Goal: Communication & Community: Answer question/provide support

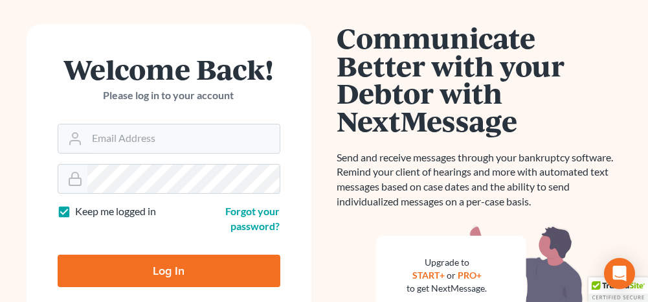
scroll to position [129, 0]
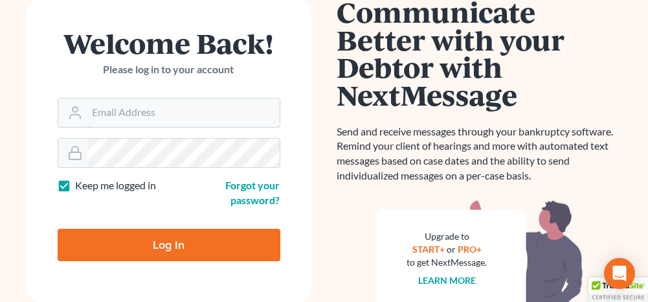
type input "[PERSON_NAME][EMAIL_ADDRESS][DOMAIN_NAME]"
click at [188, 239] on input "Log In" at bounding box center [169, 245] width 223 height 32
type input "Thinking..."
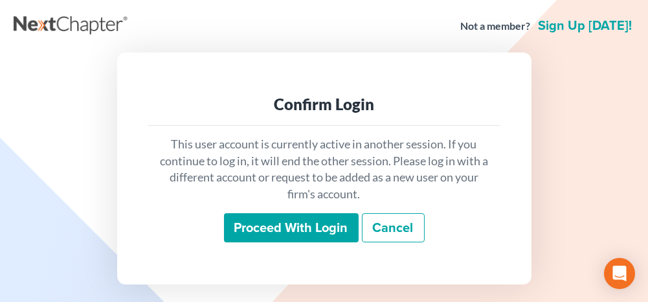
click at [296, 238] on input "Proceed with login" at bounding box center [291, 228] width 135 height 30
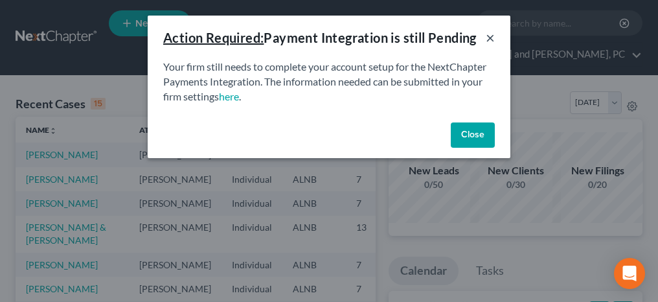
click at [488, 35] on button "×" at bounding box center [490, 38] width 9 height 16
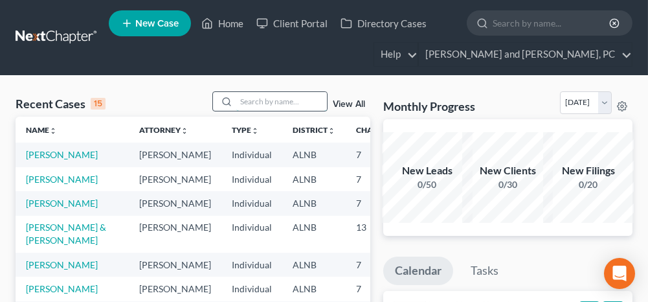
click at [281, 102] on input "search" at bounding box center [281, 101] width 91 height 19
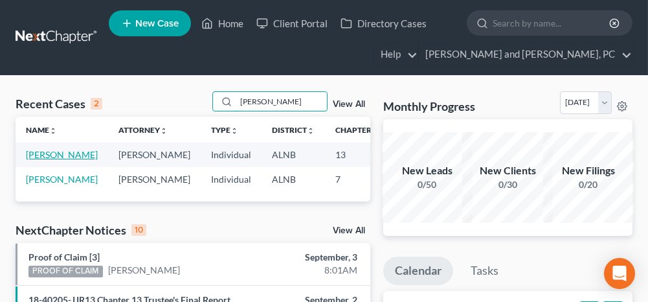
type input "[PERSON_NAME]"
click at [40, 155] on link "[PERSON_NAME]" at bounding box center [62, 154] width 72 height 11
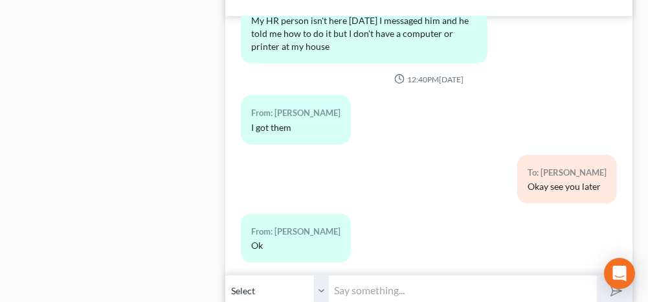
scroll to position [1359, 0]
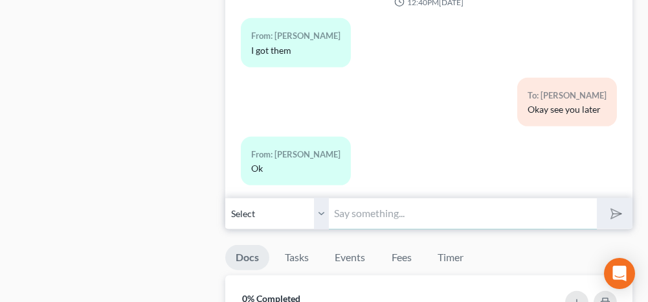
click at [396, 201] on input "text" at bounding box center [462, 213] width 267 height 32
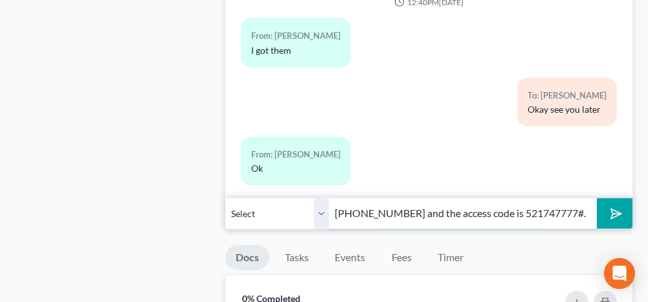
scroll to position [0, 389]
type input "Your 341 hearing has been scheduled for [DATE] 9 am. The call in number is [PHO…"
click at [607, 205] on icon "submit" at bounding box center [614, 214] width 18 height 18
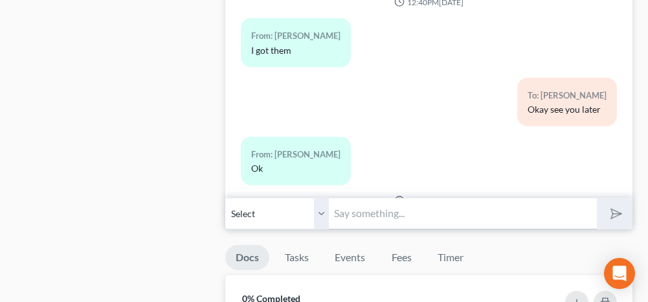
scroll to position [3488, 0]
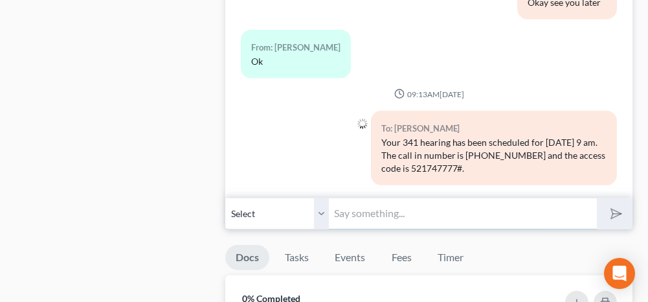
click at [502, 201] on input "text" at bounding box center [462, 213] width 267 height 32
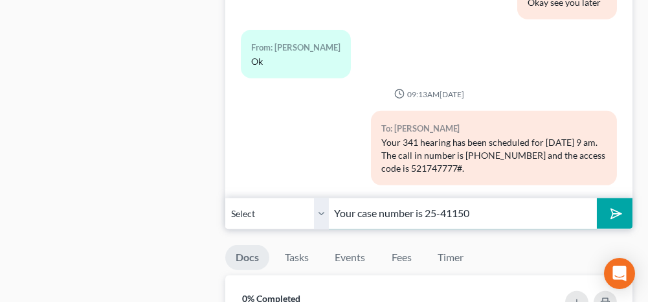
type input "Your case number is 25-41150"
click at [619, 206] on icon "submit" at bounding box center [614, 214] width 18 height 18
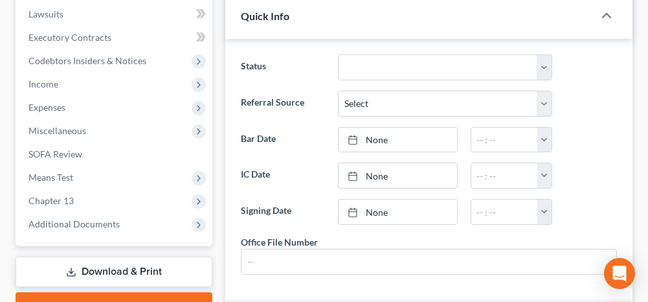
scroll to position [0, 0]
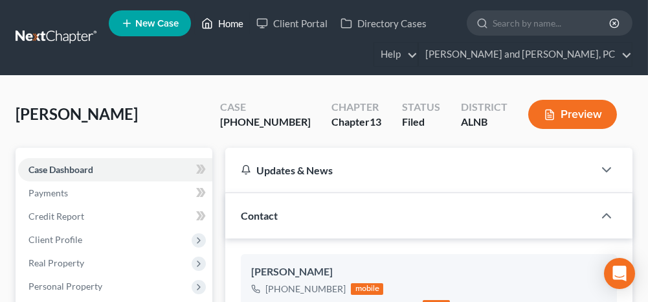
click at [227, 21] on link "Home" at bounding box center [222, 23] width 55 height 23
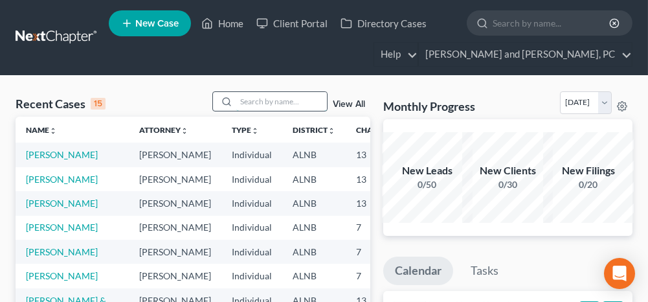
click at [275, 104] on input "search" at bounding box center [281, 101] width 91 height 19
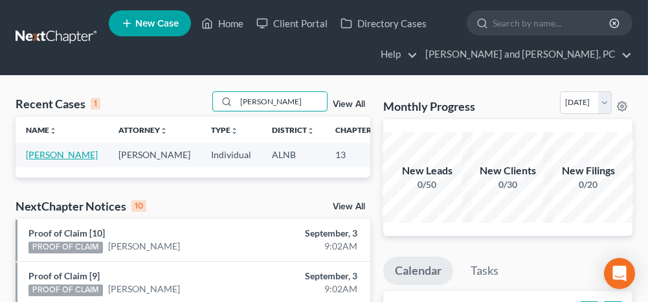
type input "[PERSON_NAME]"
click at [43, 153] on link "[PERSON_NAME]" at bounding box center [62, 154] width 72 height 11
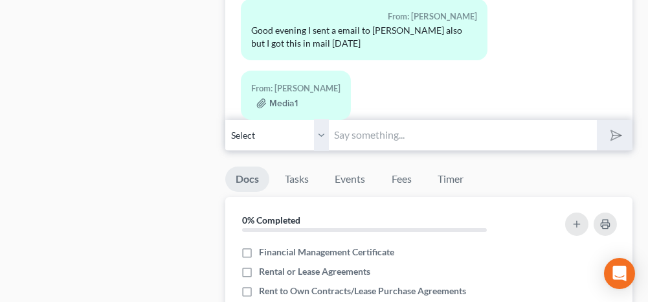
scroll to position [777, 0]
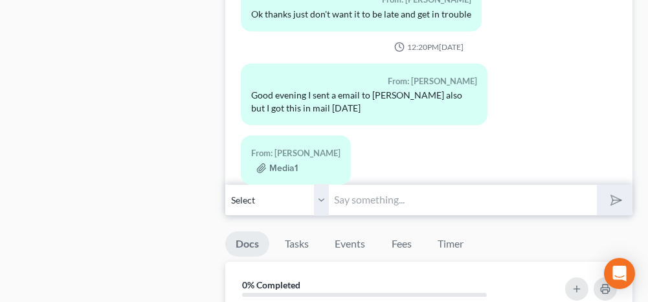
click at [401, 197] on input "text" at bounding box center [462, 200] width 267 height 32
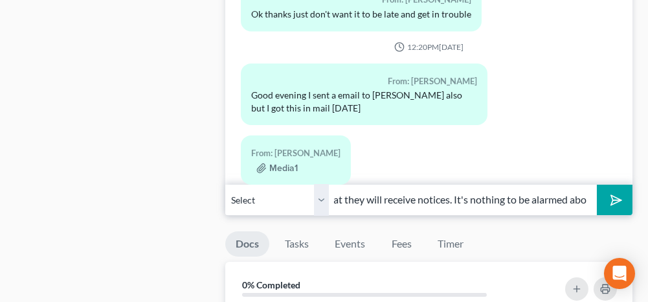
scroll to position [0, 190]
type input "That is just a notice of appearance so that they will receive notices. It's not…"
click at [611, 203] on button "submit" at bounding box center [615, 199] width 36 height 30
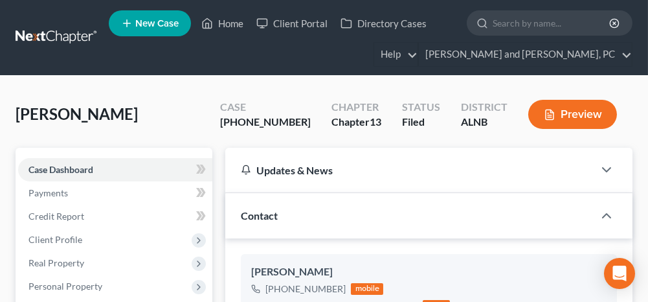
scroll to position [5139, 0]
click at [229, 23] on link "Home" at bounding box center [222, 23] width 55 height 23
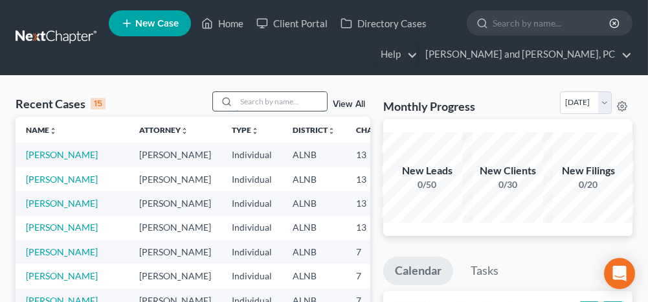
click at [260, 98] on input "search" at bounding box center [281, 101] width 91 height 19
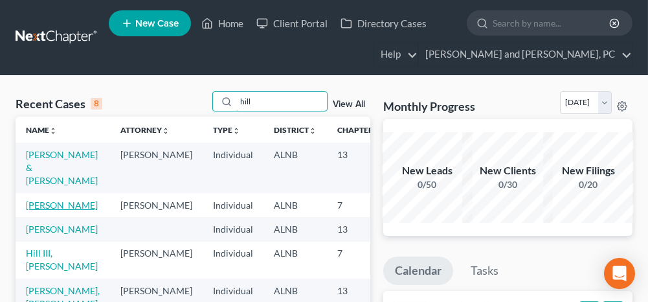
type input "hill"
click at [32, 203] on link "[PERSON_NAME]" at bounding box center [62, 204] width 72 height 11
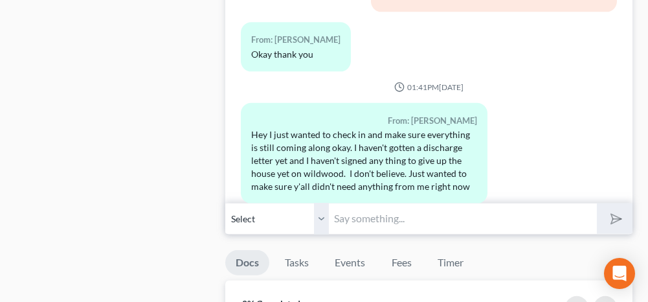
scroll to position [1359, 0]
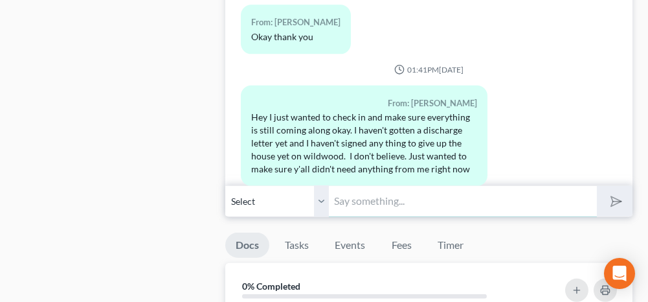
click at [383, 201] on input "text" at bounding box center [462, 201] width 267 height 32
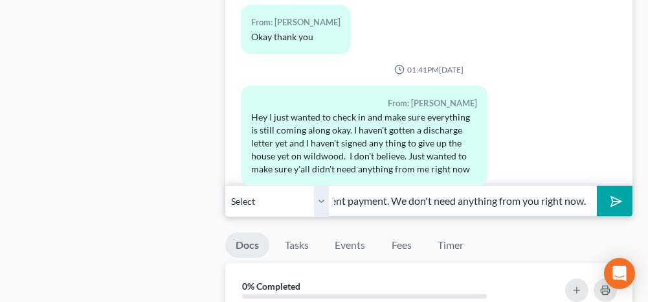
scroll to position [0, 308]
type input "You will not receive your discharge until you make your last installment paymen…"
click at [623, 186] on button "submit" at bounding box center [615, 201] width 36 height 30
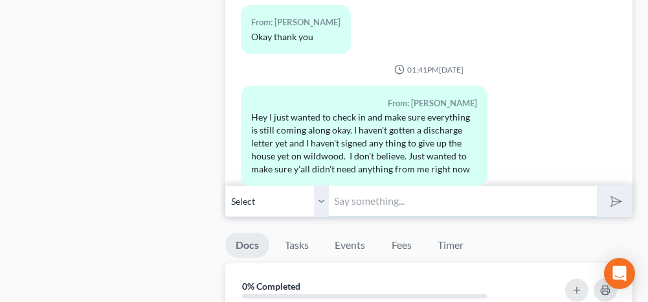
click at [432, 195] on input "text" at bounding box center [462, 201] width 267 height 32
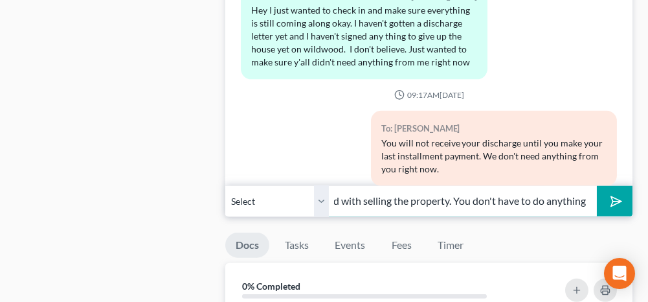
scroll to position [0, 458]
type input "The house on wildwood has been set for a hearing where they will be given permi…"
click at [624, 189] on button "submit" at bounding box center [615, 201] width 36 height 30
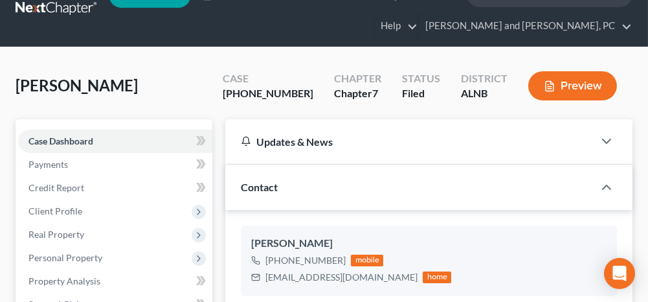
scroll to position [0, 0]
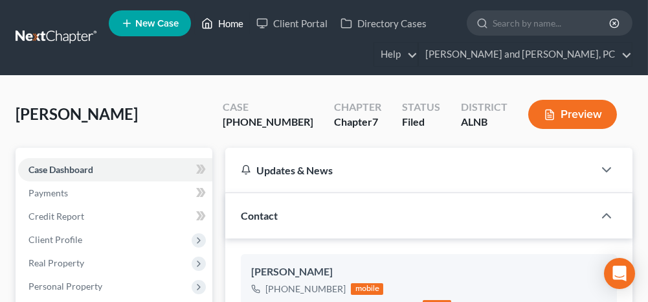
click at [233, 20] on link "Home" at bounding box center [222, 23] width 55 height 23
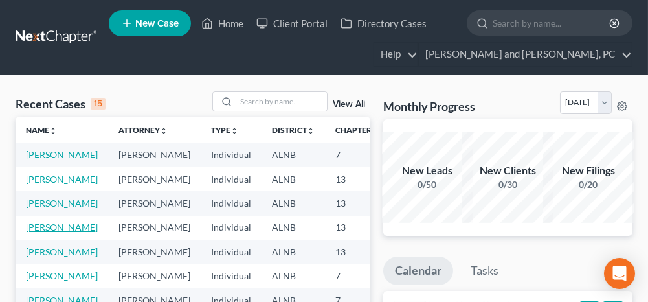
click at [45, 232] on link "[PERSON_NAME]" at bounding box center [62, 226] width 72 height 11
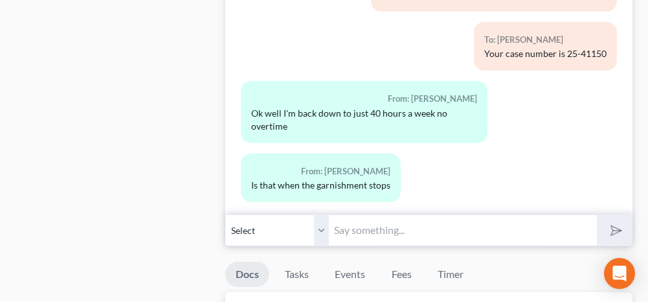
scroll to position [1359, 0]
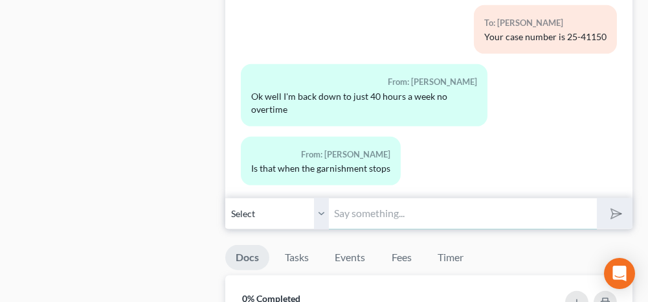
click at [338, 201] on input "text" at bounding box center [462, 213] width 267 height 32
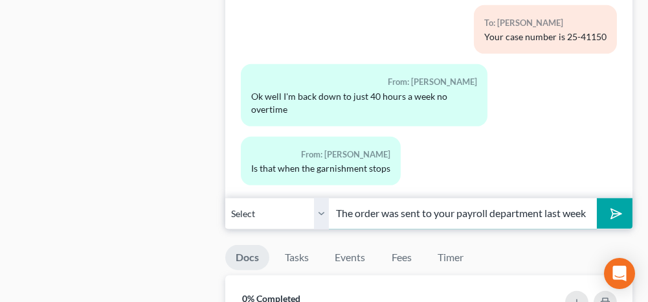
scroll to position [0, 273]
type input "The garnishment should stop either this week or next check. The order was sent …"
click at [618, 212] on button "submit" at bounding box center [615, 213] width 36 height 30
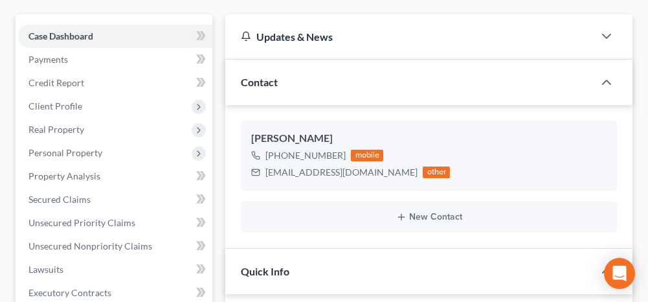
scroll to position [0, 0]
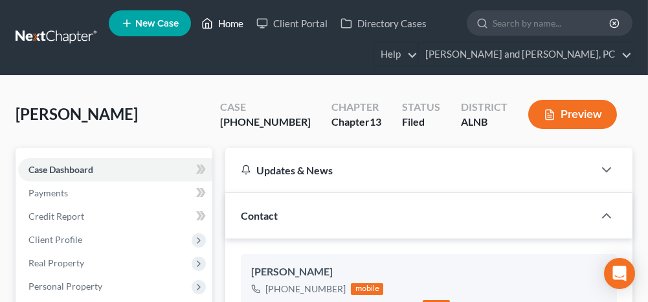
click at [232, 23] on link "Home" at bounding box center [222, 23] width 55 height 23
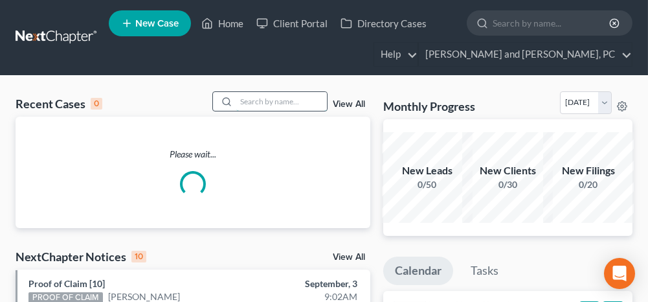
click at [260, 99] on input "search" at bounding box center [281, 101] width 91 height 19
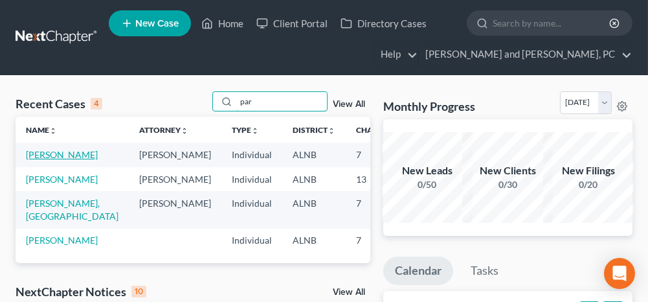
type input "par"
click at [40, 155] on link "[PERSON_NAME]" at bounding box center [62, 154] width 72 height 11
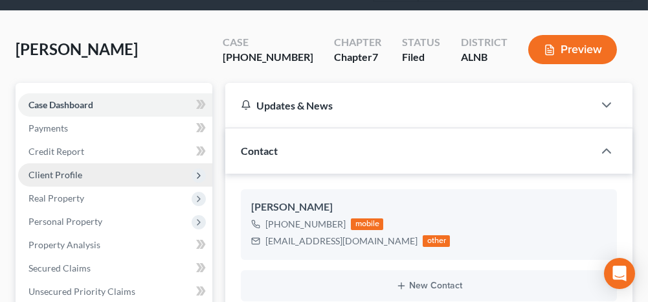
scroll to position [760, 0]
click at [47, 169] on span "Client Profile" at bounding box center [55, 174] width 54 height 11
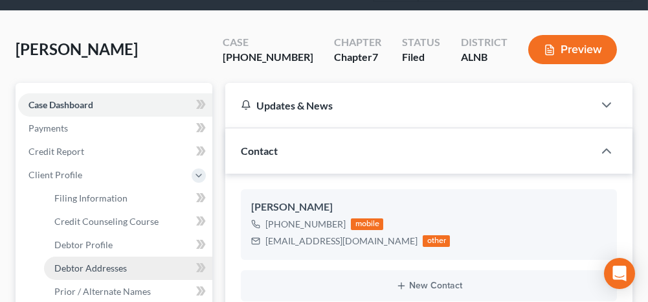
click at [73, 269] on span "Debtor Addresses" at bounding box center [90, 267] width 73 height 11
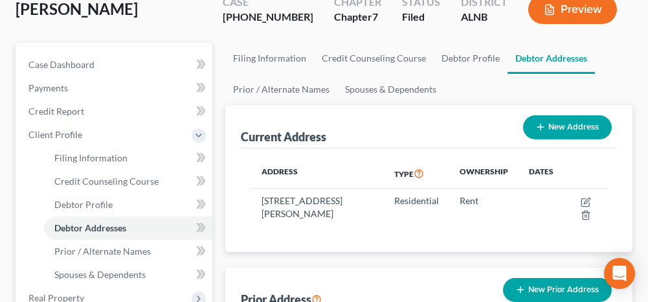
scroll to position [129, 0]
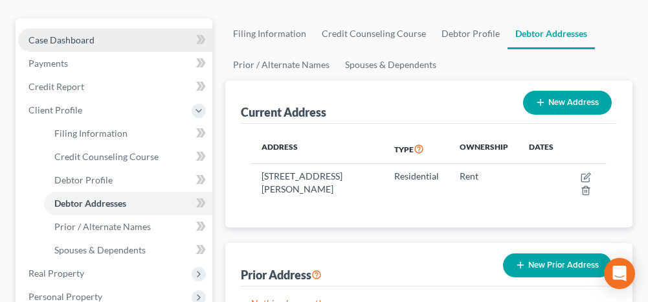
click at [100, 39] on link "Case Dashboard" at bounding box center [115, 39] width 194 height 23
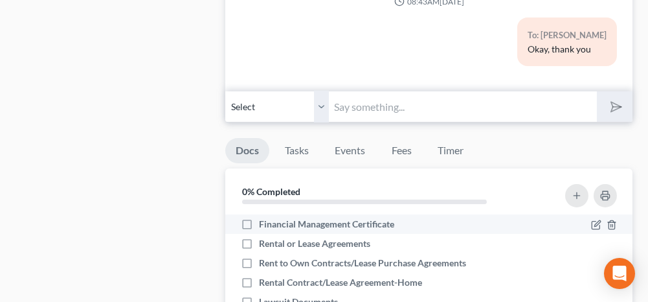
scroll to position [647, 0]
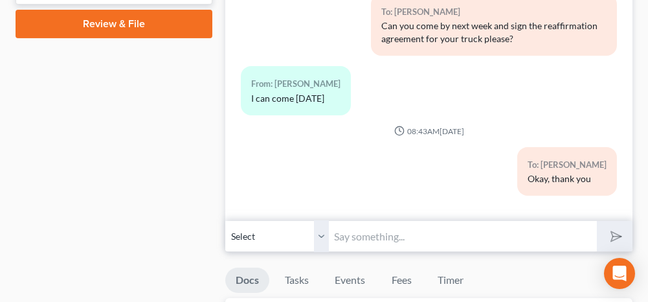
click at [366, 220] on input "text" at bounding box center [462, 236] width 267 height 32
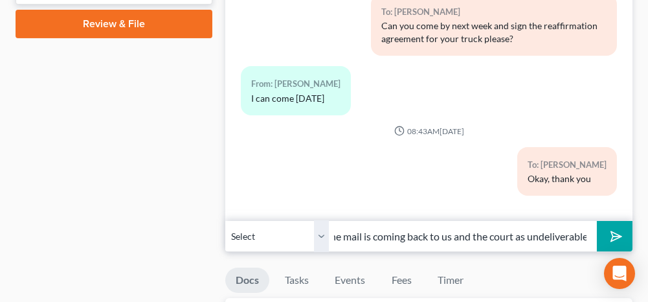
scroll to position [0, 263]
click at [366, 223] on input "WHat address should we be sending your mail to? All of the mail is coming back …" at bounding box center [462, 236] width 267 height 32
type input "What address should we be sending your mail to? All of the mail is coming back …"
click at [622, 237] on button "submit" at bounding box center [615, 236] width 36 height 30
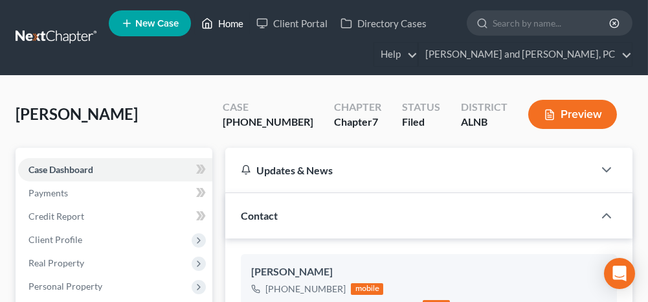
click at [227, 23] on link "Home" at bounding box center [222, 23] width 55 height 23
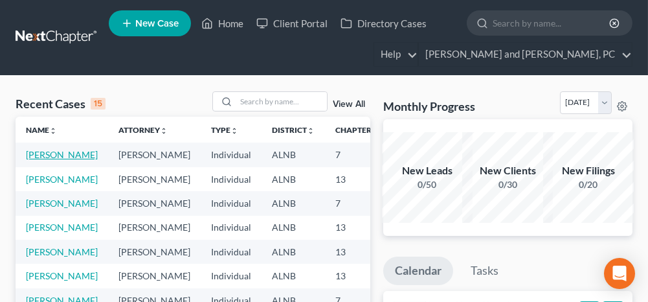
click at [39, 151] on link "[PERSON_NAME]" at bounding box center [62, 154] width 72 height 11
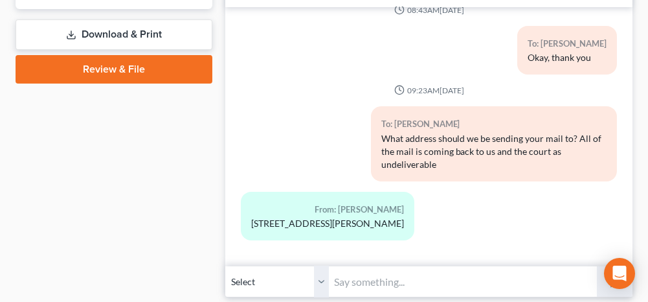
scroll to position [647, 0]
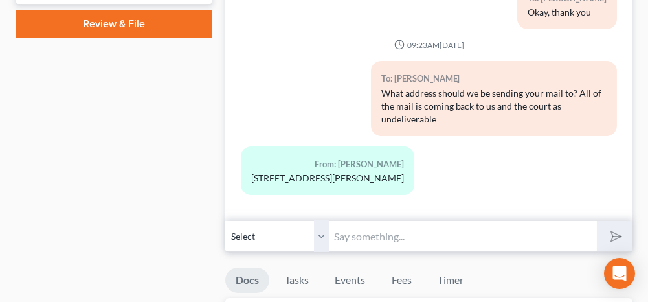
click at [370, 224] on input "text" at bounding box center [462, 236] width 267 height 32
type input "Okay thank you"
click at [614, 228] on icon "submit" at bounding box center [614, 236] width 18 height 18
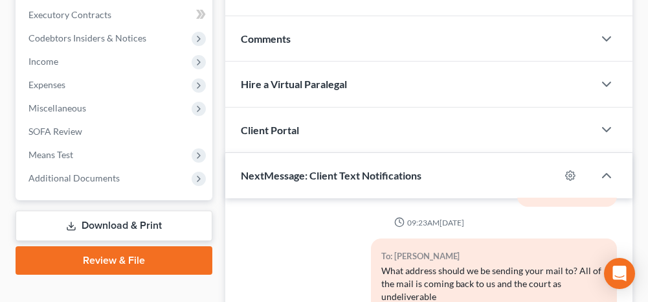
scroll to position [388, 0]
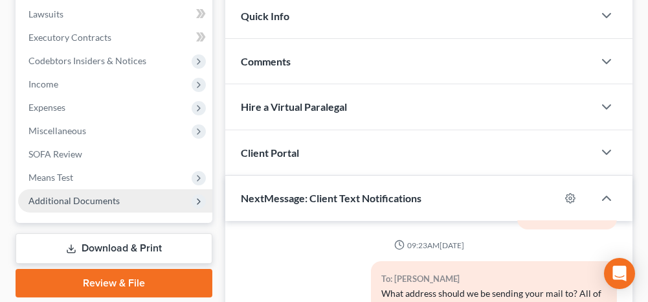
click at [67, 198] on span "Additional Documents" at bounding box center [73, 200] width 91 height 11
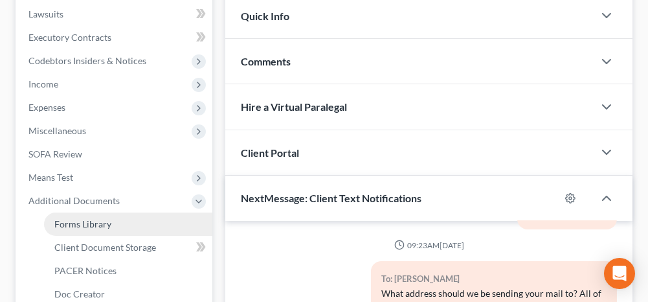
click at [93, 219] on span "Forms Library" at bounding box center [82, 223] width 57 height 11
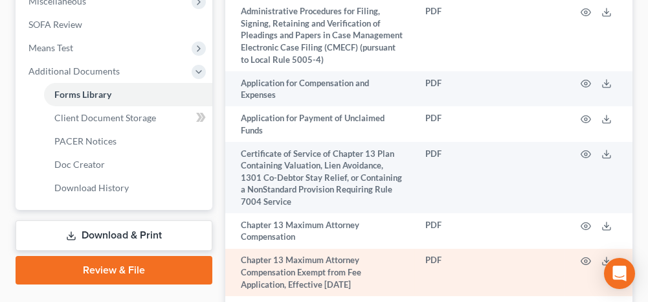
scroll to position [518, 0]
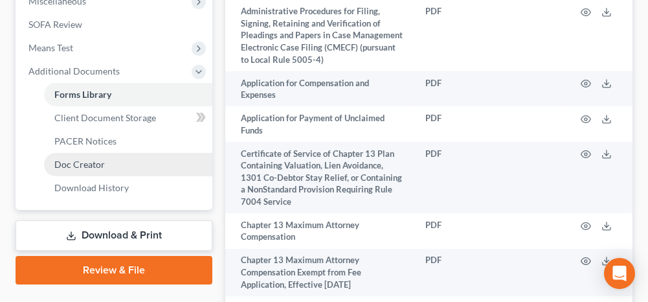
click at [109, 163] on link "Doc Creator" at bounding box center [128, 164] width 168 height 23
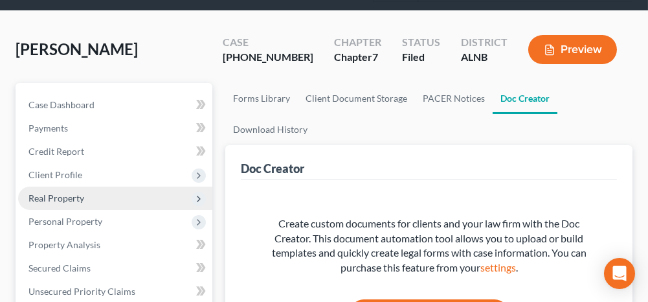
scroll to position [65, 0]
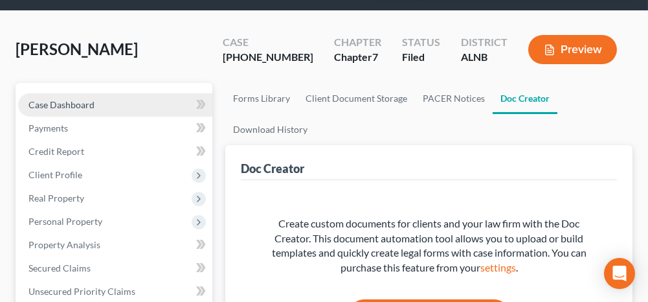
click at [111, 106] on link "Case Dashboard" at bounding box center [115, 104] width 194 height 23
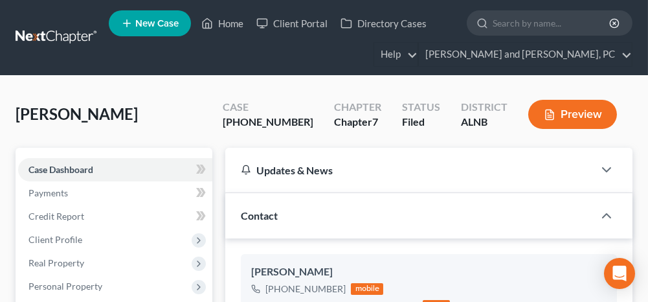
scroll to position [998, 0]
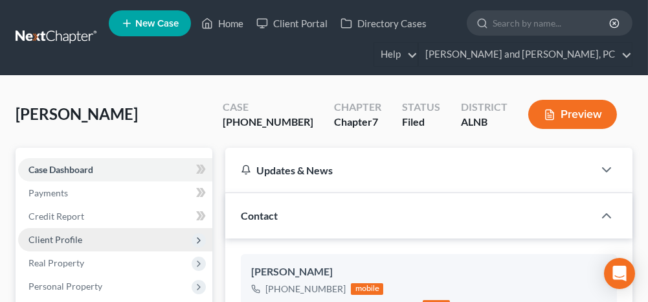
click at [100, 238] on span "Client Profile" at bounding box center [115, 239] width 194 height 23
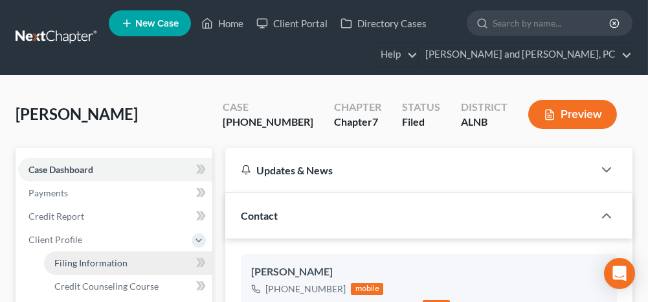
scroll to position [65, 0]
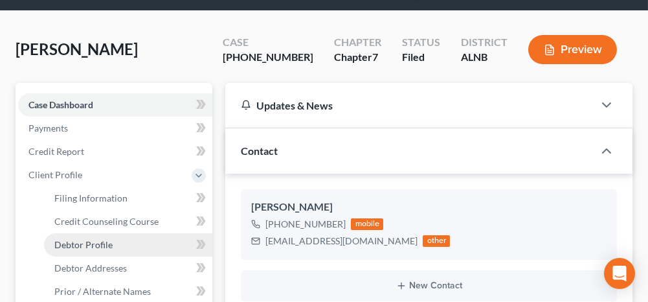
click at [102, 245] on span "Debtor Profile" at bounding box center [83, 244] width 58 height 11
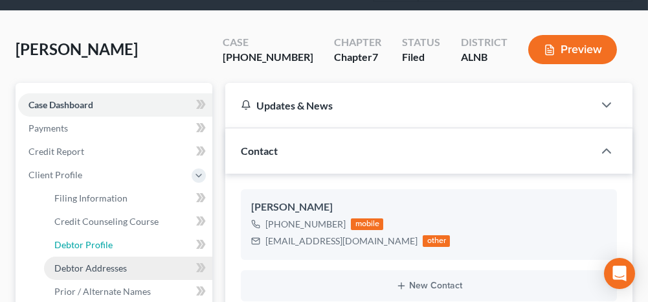
select select "0"
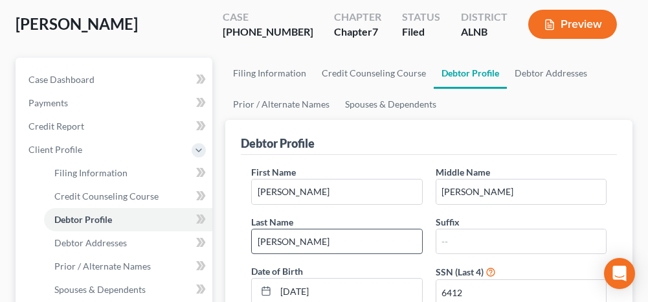
scroll to position [65, 0]
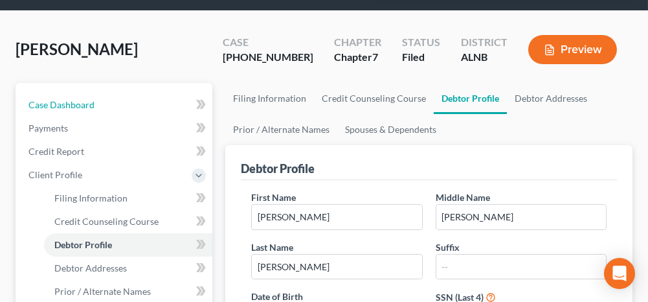
drag, startPoint x: 129, startPoint y: 102, endPoint x: 315, endPoint y: 5, distance: 209.3
click at [129, 102] on link "Case Dashboard" at bounding box center [115, 104] width 194 height 23
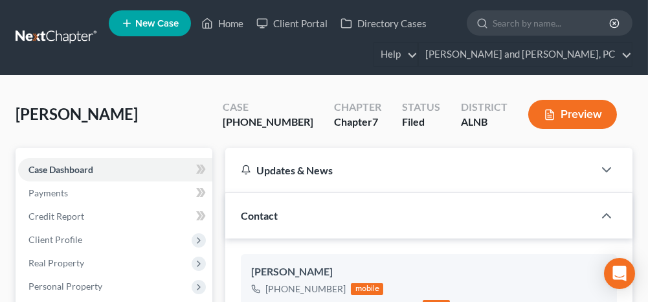
scroll to position [998, 0]
